Goal: Information Seeking & Learning: Learn about a topic

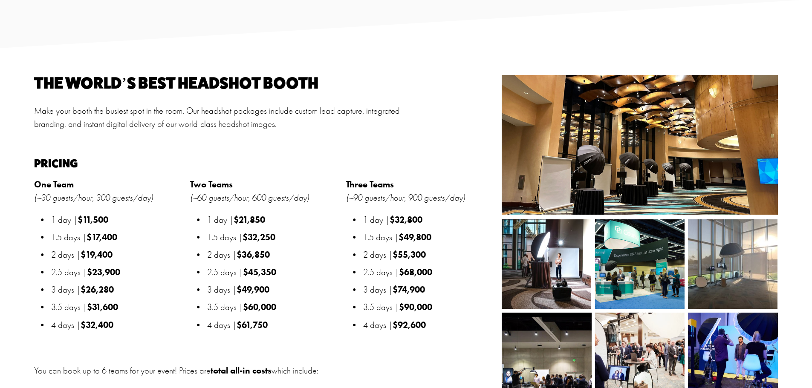
scroll to position [938, 0]
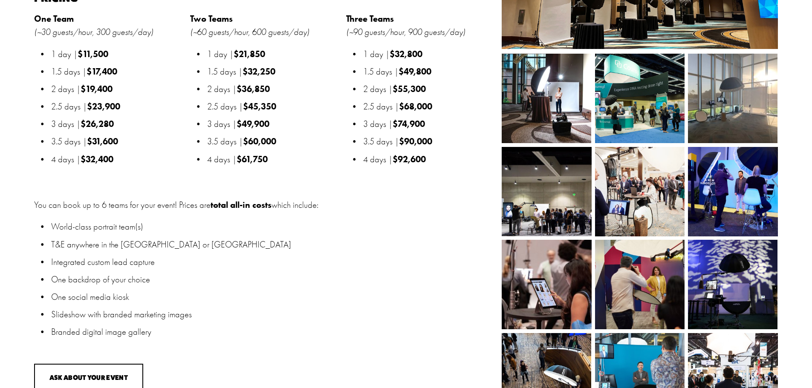
scroll to position [1109, 0]
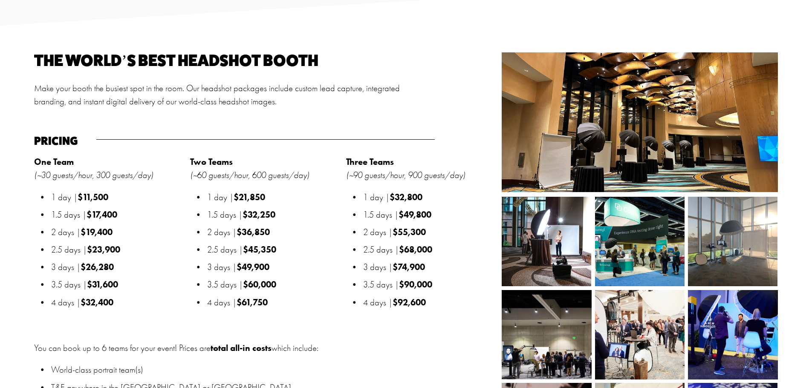
scroll to position [1023, 0]
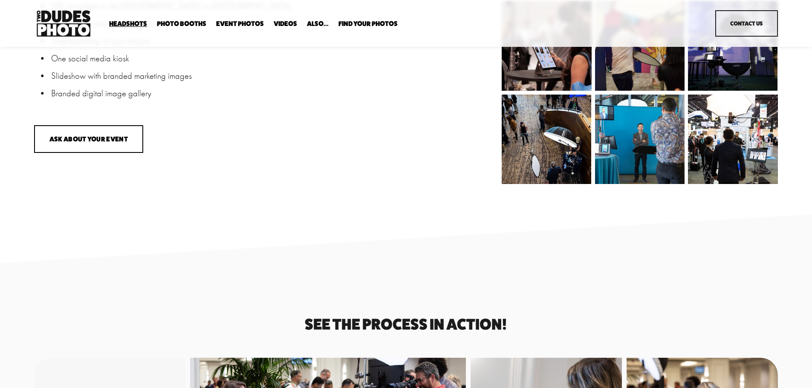
scroll to position [1045, 0]
